Goal: Task Accomplishment & Management: Use online tool/utility

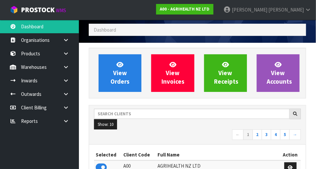
scroll to position [15, 0]
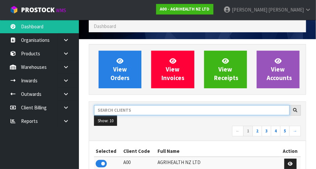
click at [150, 106] on input "text" at bounding box center [192, 110] width 196 height 10
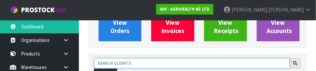
scroll to position [96, 0]
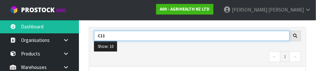
type input "C11"
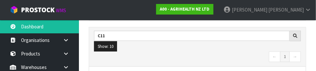
click at [205, 55] on nav "← 1 →" at bounding box center [197, 57] width 207 height 12
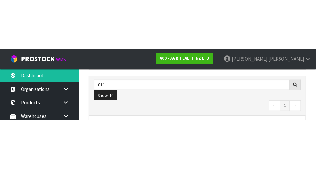
scroll to position [100, 0]
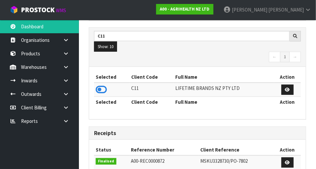
click at [105, 89] on icon at bounding box center [101, 90] width 11 height 10
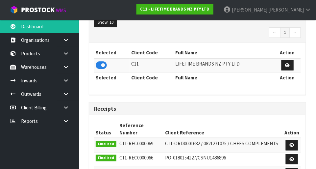
scroll to position [115, 0]
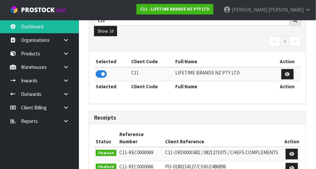
click at [68, 69] on link at bounding box center [68, 66] width 21 height 13
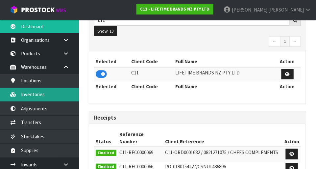
click at [63, 96] on link "Inventories" at bounding box center [39, 93] width 79 height 13
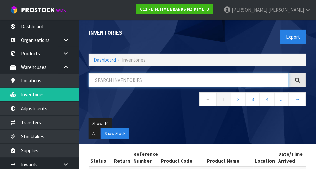
click at [137, 77] on input "text" at bounding box center [189, 80] width 200 height 14
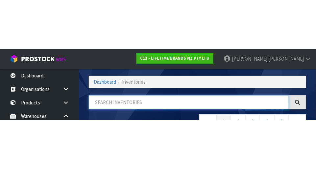
scroll to position [44, 0]
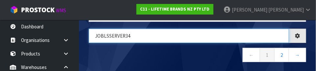
type input "JOBLSSERVER34"
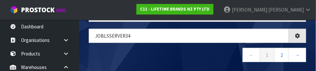
click at [201, 54] on nav "← 1 2 →" at bounding box center [197, 56] width 217 height 16
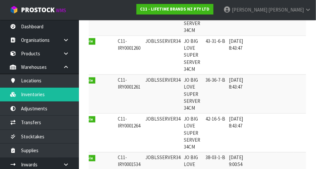
scroll to position [0, 0]
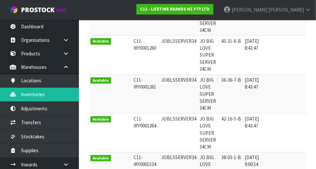
copy td "JOBLSSERVER34"
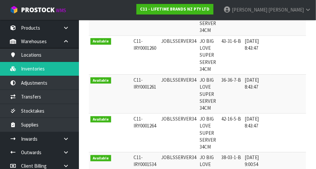
scroll to position [27, 0]
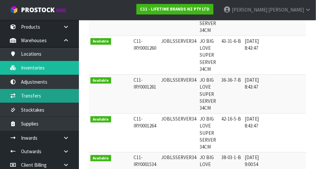
click at [63, 93] on link "Transfers" at bounding box center [39, 95] width 79 height 13
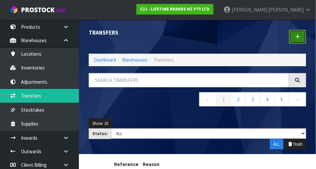
click at [295, 34] on link at bounding box center [297, 37] width 17 height 14
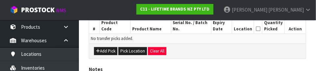
scroll to position [174, 0]
click at [108, 53] on button "Add Pick" at bounding box center [105, 51] width 23 height 8
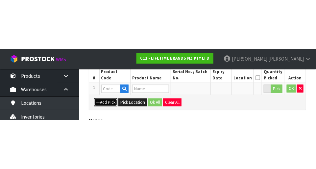
scroll to position [148, 0]
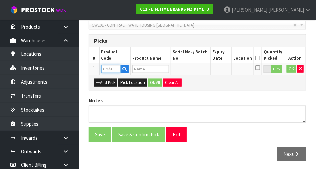
click at [113, 69] on input "text" at bounding box center [110, 69] width 19 height 8
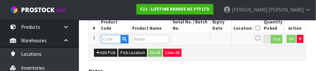
scroll to position [178, 0]
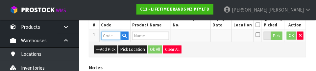
click at [113, 34] on input "text" at bounding box center [110, 36] width 19 height 8
paste input "JOBLSSERVER34"
type input "JOBLSSERVER34"
type input "JO BIG LOVE SUPER SERVER 34CM"
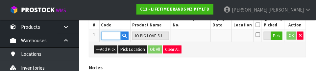
type input "JOBLSSERVER34"
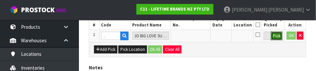
click at [276, 34] on button "Pick" at bounding box center [277, 36] width 12 height 9
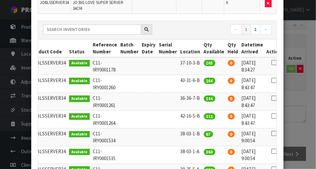
scroll to position [0, 7]
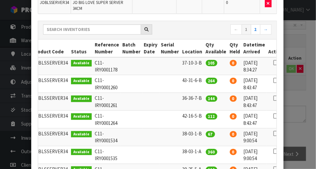
click at [273, 98] on icon at bounding box center [275, 98] width 5 height 0
click at [303, 99] on div "Pick Line Picks Product Code Product Name Serial No. / Batch No. Expiry Date Lo…" at bounding box center [158, 84] width 316 height 169
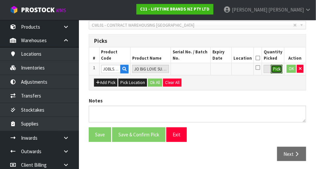
click at [277, 69] on button "Pick" at bounding box center [277, 69] width 12 height 9
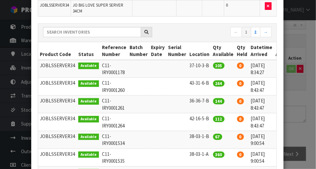
scroll to position [0, 9]
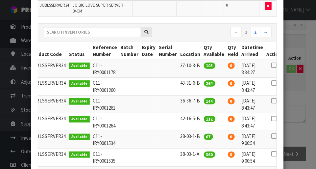
click at [271, 101] on icon at bounding box center [273, 101] width 5 height 0
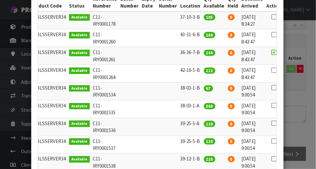
scroll to position [188, 0]
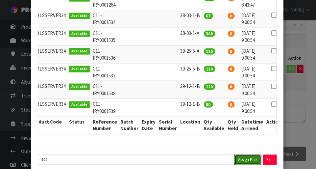
click at [254, 155] on button "Assign Pick" at bounding box center [247, 160] width 27 height 10
type input "144"
click at [299, 100] on div "Pick Line Picks Product Code Product Name Serial No. / Batch No. Expiry Date Lo…" at bounding box center [158, 84] width 316 height 169
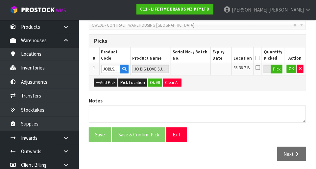
click at [260, 66] on icon at bounding box center [258, 67] width 5 height 5
click at [0, 0] on input "checkbox" at bounding box center [0, 0] width 0 height 0
click at [287, 69] on button "OK" at bounding box center [291, 69] width 9 height 8
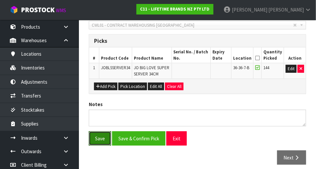
click at [97, 132] on button "Save" at bounding box center [100, 138] width 22 height 14
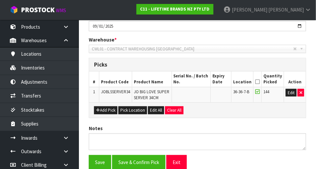
scroll to position [0, 0]
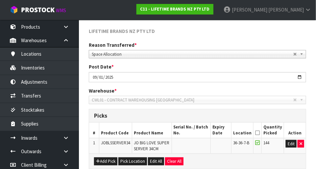
scroll to position [98, 0]
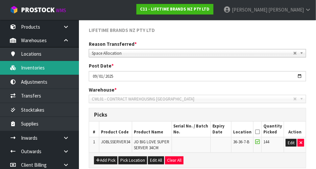
click at [30, 69] on link "Inventories" at bounding box center [39, 67] width 79 height 13
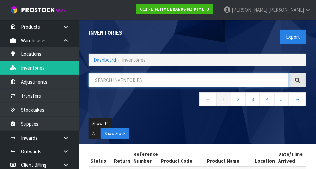
click at [137, 83] on input "text" at bounding box center [189, 80] width 200 height 14
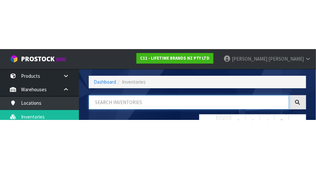
scroll to position [44, 0]
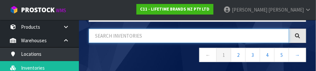
paste input "JOBLSSERVER34"
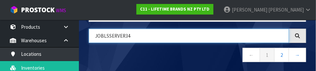
type input "JOBLSSERVER34"
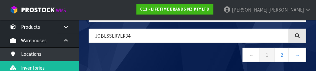
click at [104, 54] on nav "← 1 2 →" at bounding box center [197, 56] width 217 height 16
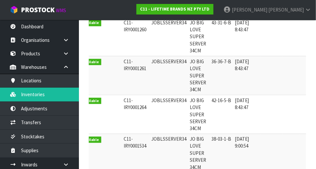
scroll to position [0, 0]
